Goal: Information Seeking & Learning: Learn about a topic

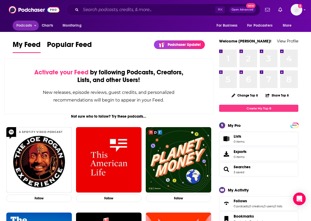
click at [22, 24] on span "Podcasts" at bounding box center [24, 25] width 16 height 7
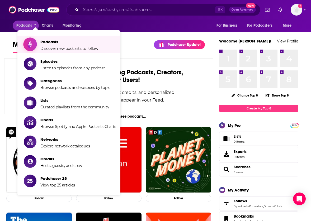
click at [52, 43] on span "Podcasts" at bounding box center [69, 41] width 58 height 5
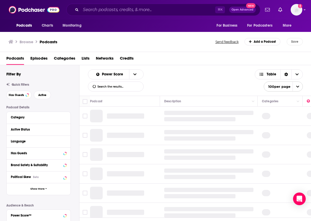
click at [111, 87] on input "List Search Input" at bounding box center [115, 86] width 55 height 9
type input "PULL HOOK GOLF"
click at [102, 13] on input "Search podcasts, credits, & more..." at bounding box center [148, 10] width 134 height 8
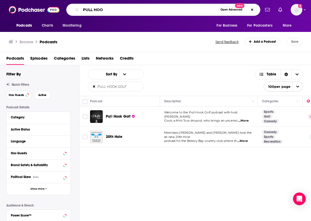
type input "PULL HOO"
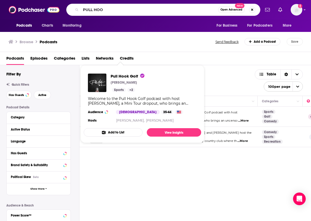
click at [113, 117] on div "Pull Hook Golf [PERSON_NAME] Sports + 2 Welcome to the Pull Hook Golf podcast w…" at bounding box center [142, 98] width 117 height 59
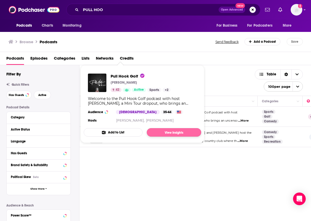
click at [162, 133] on link "View Insights" at bounding box center [174, 132] width 54 height 8
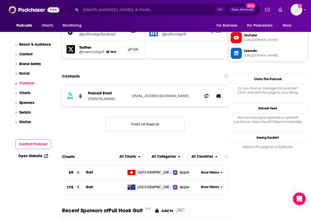
scroll to position [470, 0]
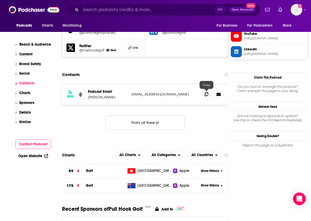
click at [206, 95] on icon at bounding box center [206, 94] width 4 height 4
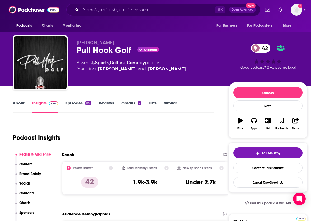
scroll to position [0, 0]
click at [280, 155] on span "Tell Me Why" at bounding box center [271, 153] width 18 height 4
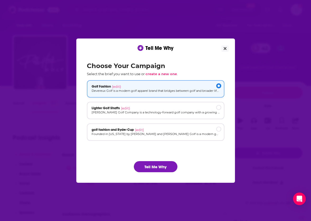
click at [148, 88] on div "Golf Fashion (edit)" at bounding box center [155, 86] width 128 height 4
click at [150, 165] on button "Tell Me Why" at bounding box center [156, 166] width 44 height 11
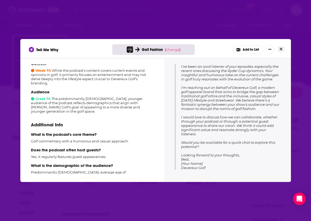
scroll to position [87, 0]
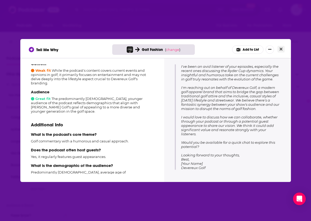
click at [282, 49] on button "Close" at bounding box center [280, 49] width 7 height 7
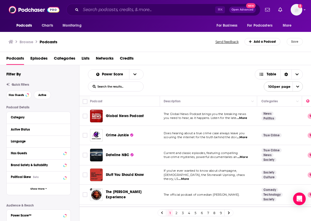
scroll to position [0, 1]
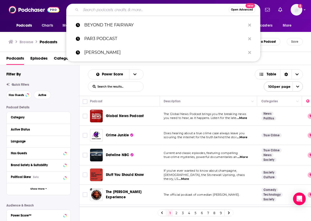
click at [125, 11] on input "Search podcasts, credits, & more..." at bounding box center [155, 10] width 148 height 8
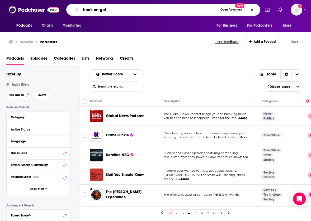
type input "hook on golf"
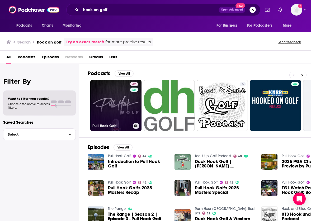
click at [114, 112] on link "42 Pull Hook Golf" at bounding box center [115, 105] width 51 height 51
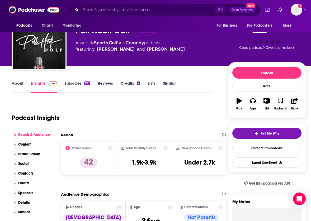
click at [16, 85] on link "About" at bounding box center [18, 87] width 12 height 12
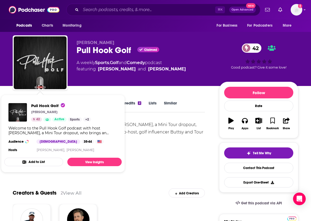
click at [148, 158] on div "Welcome to the Pull Hook Golf podcast with host [PERSON_NAME], a Mini Tour drop…" at bounding box center [109, 145] width 192 height 48
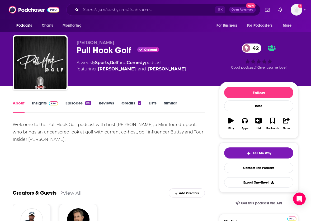
click at [72, 103] on link "Episodes 198" at bounding box center [78, 106] width 26 height 12
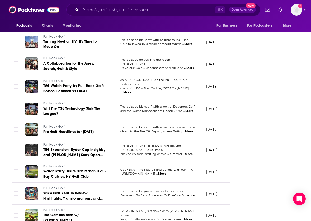
scroll to position [822, 1]
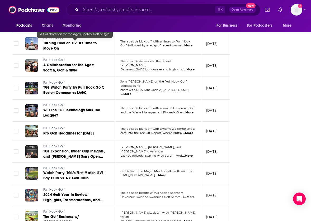
click at [76, 63] on span "A Collaboration for the Ages: Scotch, Golf & Style" at bounding box center [68, 68] width 51 height 10
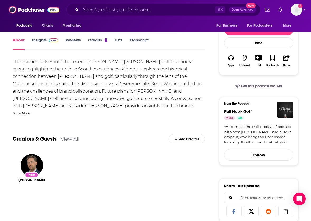
scroll to position [81, 0]
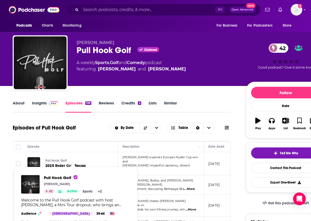
click at [60, 159] on span "Pull Hook Golf" at bounding box center [55, 161] width 21 height 4
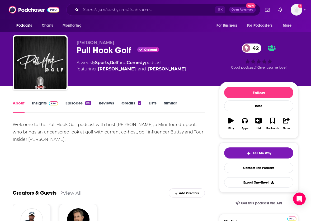
click at [41, 103] on link "Insights" at bounding box center [45, 106] width 26 height 12
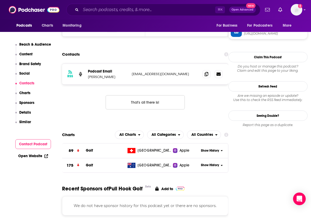
scroll to position [494, 0]
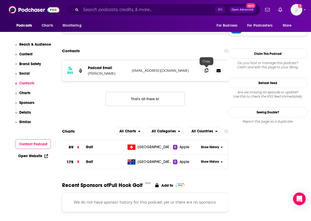
click at [207, 72] on icon at bounding box center [206, 70] width 4 height 4
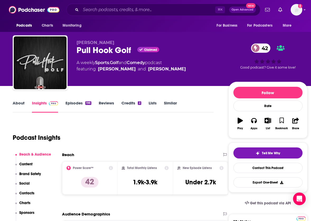
scroll to position [0, 0]
click at [74, 102] on link "Episodes 198" at bounding box center [78, 106] width 26 height 12
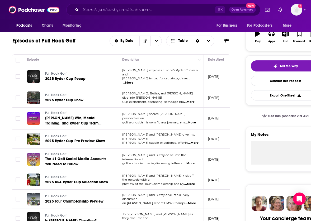
scroll to position [89, 0]
